Goal: Information Seeking & Learning: Learn about a topic

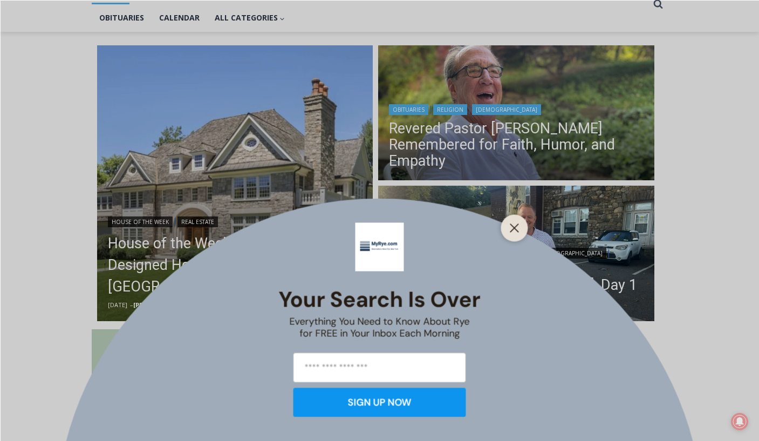
scroll to position [257, 0]
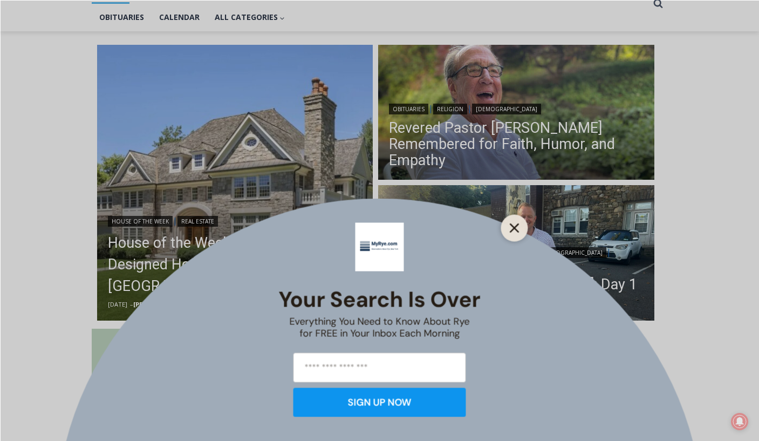
click at [513, 228] on icon "Close" at bounding box center [515, 228] width 10 height 10
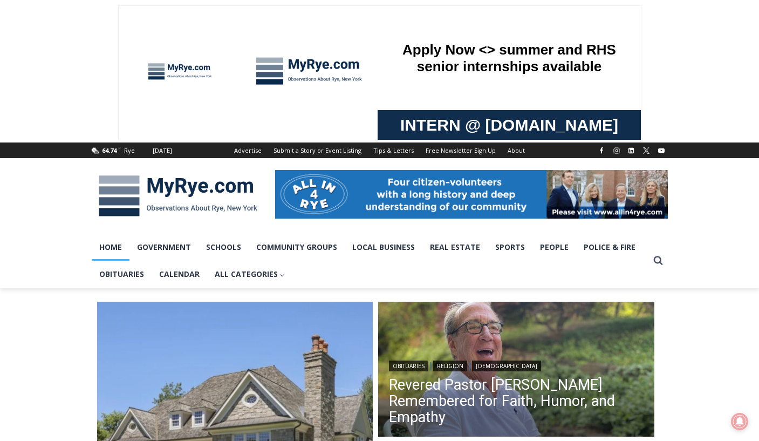
scroll to position [0, 0]
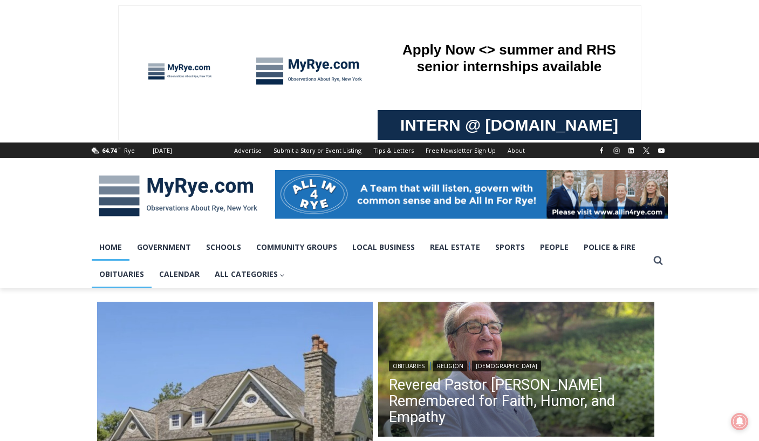
click at [115, 277] on link "Obituaries" at bounding box center [122, 273] width 60 height 27
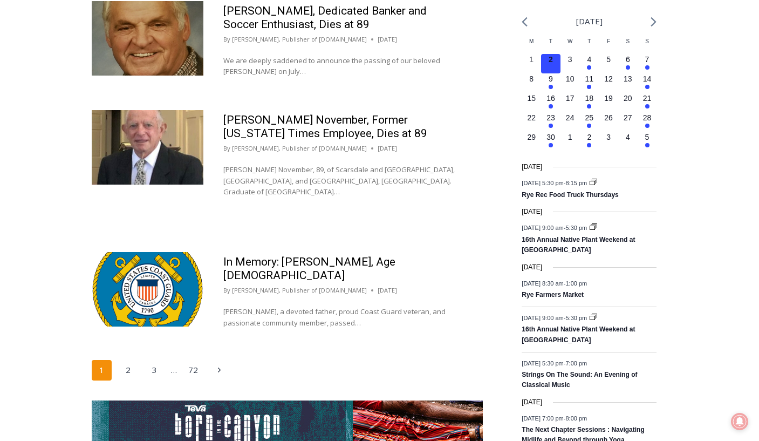
scroll to position [1712, 0]
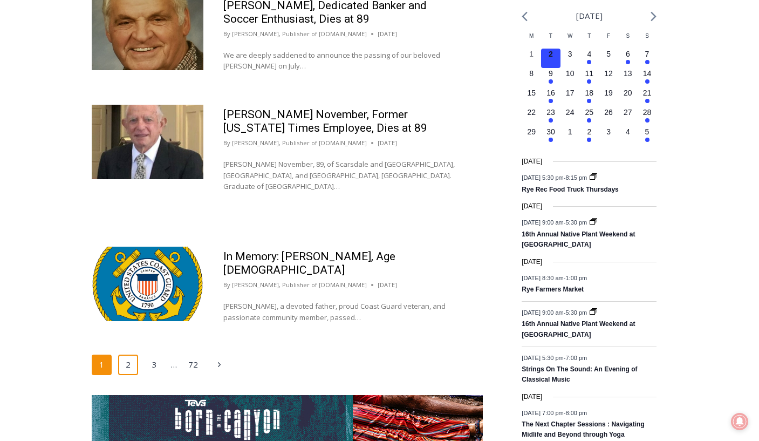
click at [125, 354] on link "2" at bounding box center [128, 364] width 20 height 20
